Goal: Task Accomplishment & Management: Use online tool/utility

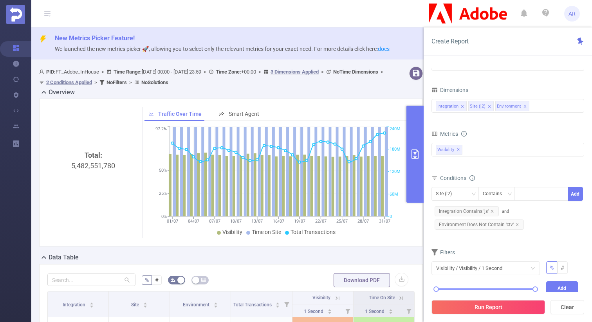
scroll to position [250, 0]
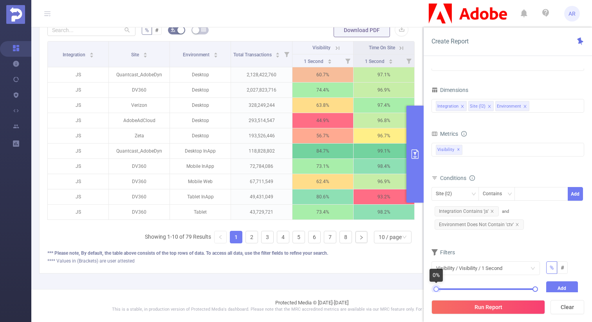
click at [436, 289] on div at bounding box center [436, 289] width 5 height 5
drag, startPoint x: 535, startPoint y: 290, endPoint x: 486, endPoint y: 293, distance: 49.4
click at [486, 293] on div "Create Report PID 1000925 - FT_Adobe_InHouse 1000925 - FT_Adobe_InHouse Time Ra…" at bounding box center [508, 174] width 168 height 295
click at [560, 286] on button "Add" at bounding box center [562, 289] width 32 height 14
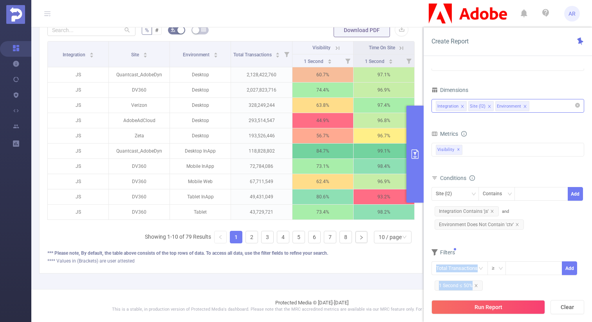
click at [547, 111] on div "Integration Site (l2) Environment" at bounding box center [508, 105] width 144 height 13
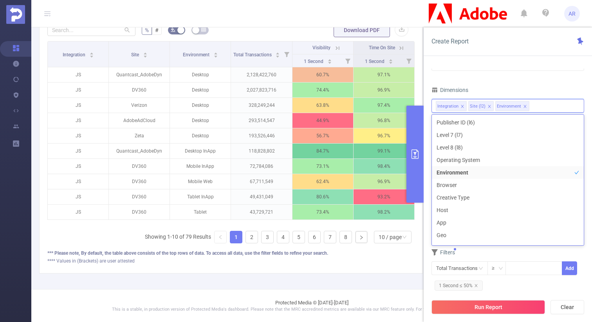
scroll to position [101, 0]
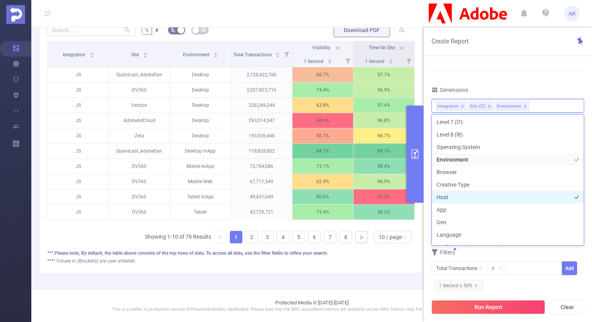
click at [461, 199] on li "Host" at bounding box center [508, 197] width 152 height 13
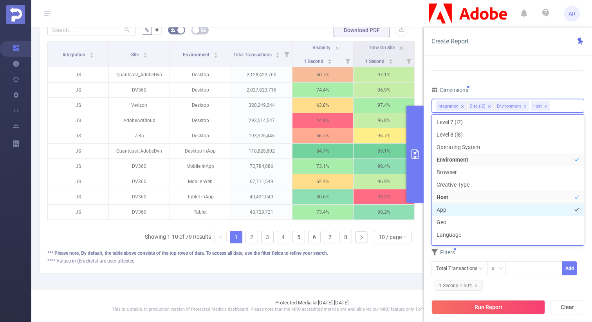
click at [458, 208] on li "App" at bounding box center [508, 210] width 152 height 13
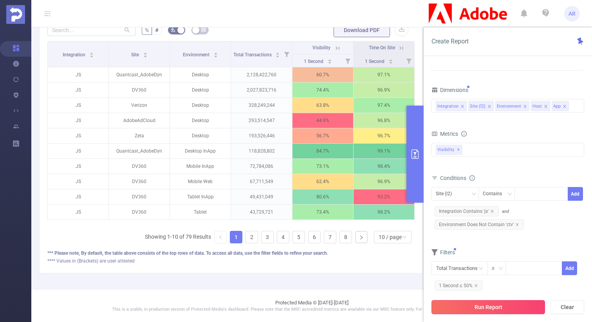
click at [469, 304] on button "Run Report" at bounding box center [489, 307] width 114 height 14
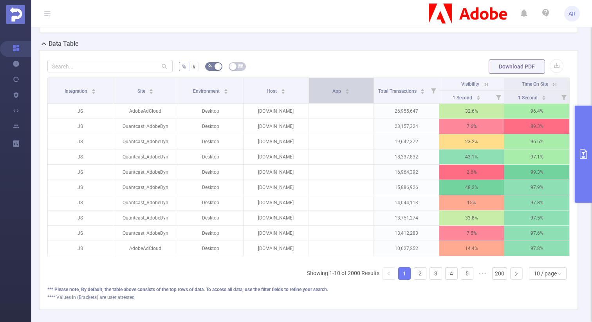
click at [350, 90] on div "App" at bounding box center [341, 91] width 17 height 8
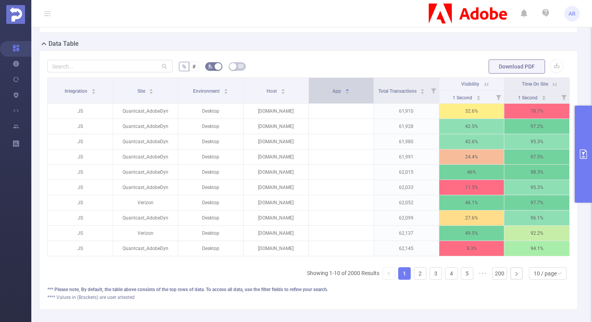
click at [350, 90] on div "App" at bounding box center [341, 91] width 17 height 8
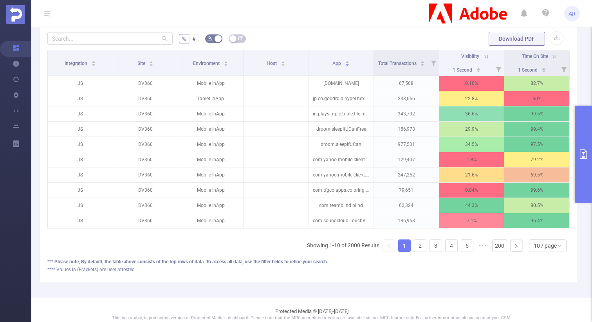
scroll to position [250, 0]
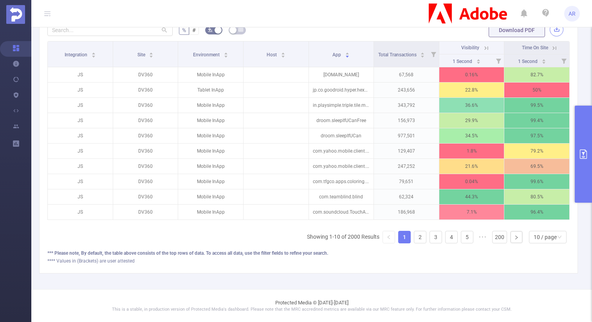
click at [562, 32] on button "button" at bounding box center [557, 30] width 14 height 14
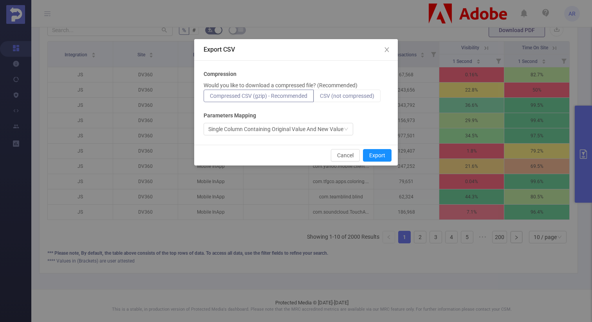
click at [351, 98] on span "CSV (not compressed)" at bounding box center [347, 96] width 54 height 6
click at [320, 98] on input "CSV (not compressed)" at bounding box center [320, 98] width 0 height 0
click at [377, 154] on button "Export" at bounding box center [377, 155] width 29 height 13
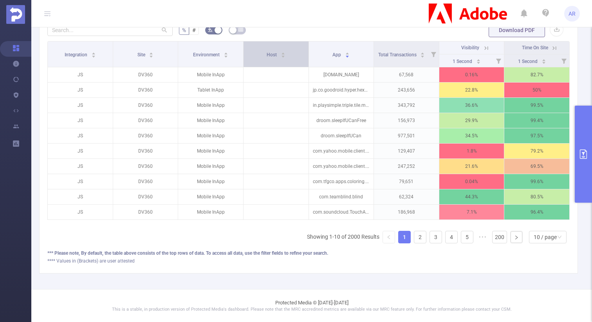
click at [286, 58] on div "Host" at bounding box center [276, 54] width 19 height 8
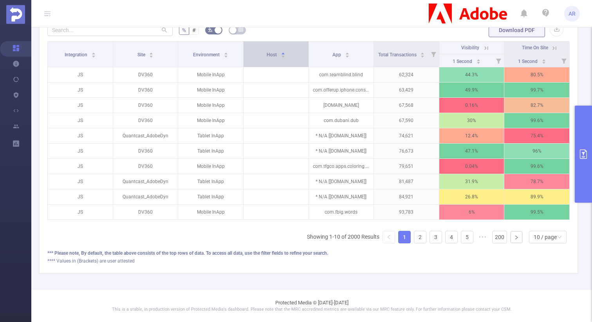
click at [286, 58] on div "Host" at bounding box center [276, 54] width 19 height 8
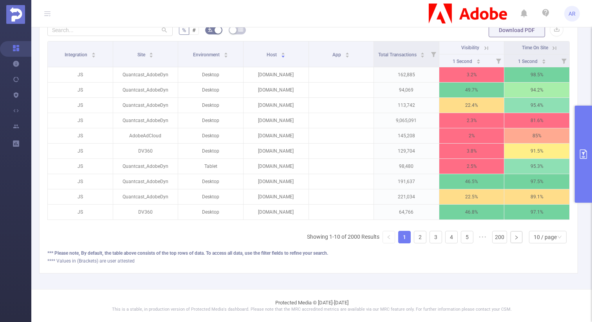
click at [578, 141] on button "primary" at bounding box center [583, 154] width 17 height 97
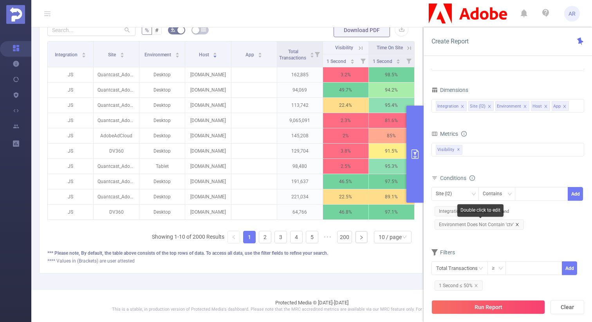
click at [516, 224] on icon "icon: close" at bounding box center [517, 225] width 4 height 4
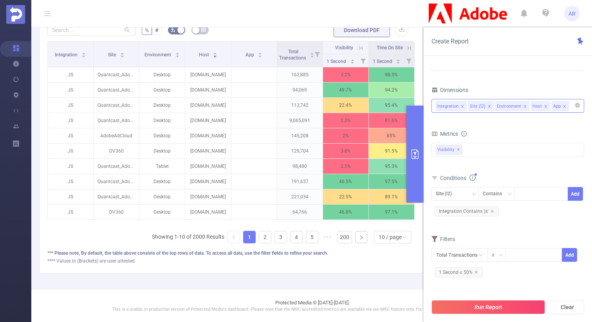
click at [523, 105] on icon "icon: close" at bounding box center [525, 107] width 4 height 4
click at [470, 306] on button "Run Report" at bounding box center [489, 307] width 114 height 14
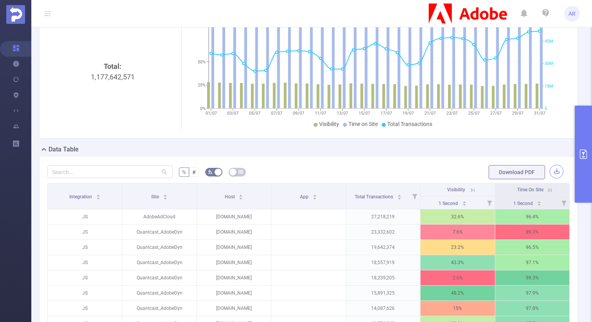
click at [556, 168] on button "button" at bounding box center [557, 172] width 14 height 14
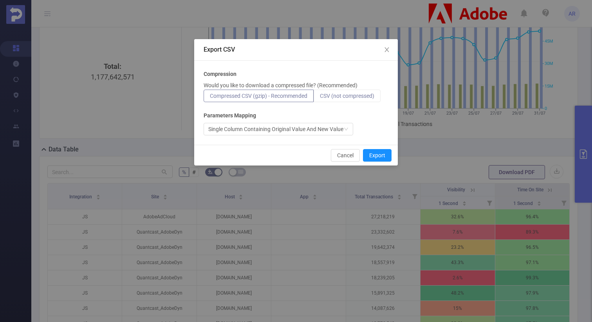
click at [367, 97] on span "CSV (not compressed)" at bounding box center [347, 96] width 54 height 6
click at [320, 98] on input "CSV (not compressed)" at bounding box center [320, 98] width 0 height 0
click at [380, 156] on button "Export" at bounding box center [377, 155] width 29 height 13
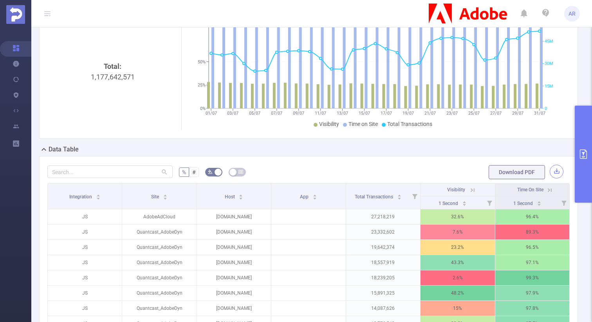
click at [557, 172] on button "button" at bounding box center [557, 172] width 14 height 14
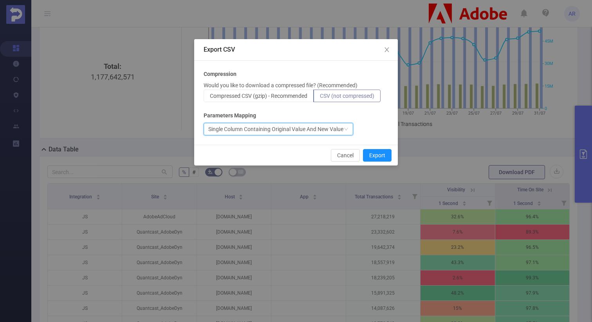
click at [331, 129] on div "Single Column Containing Original Value And New Value" at bounding box center [275, 129] width 135 height 12
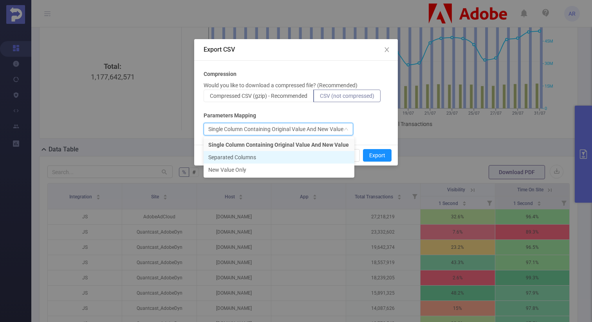
click at [309, 154] on li "Separated Columns" at bounding box center [279, 157] width 151 height 13
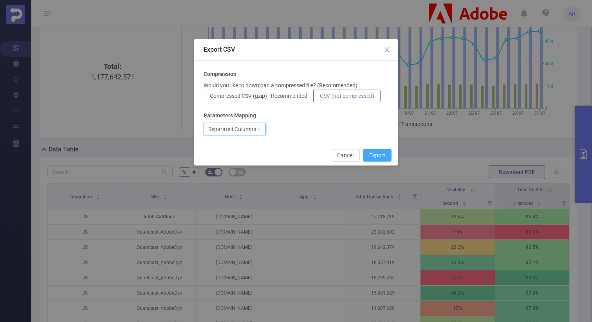
click at [372, 153] on button "Export" at bounding box center [377, 155] width 29 height 13
